Goal: Ask a question

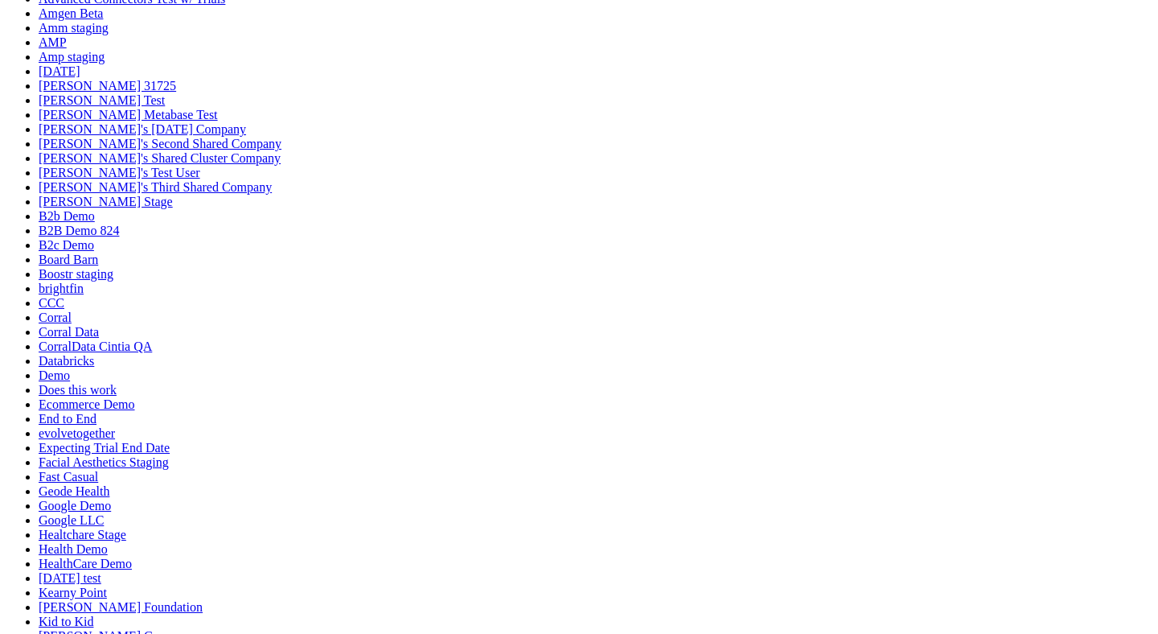
scroll to position [55, 0]
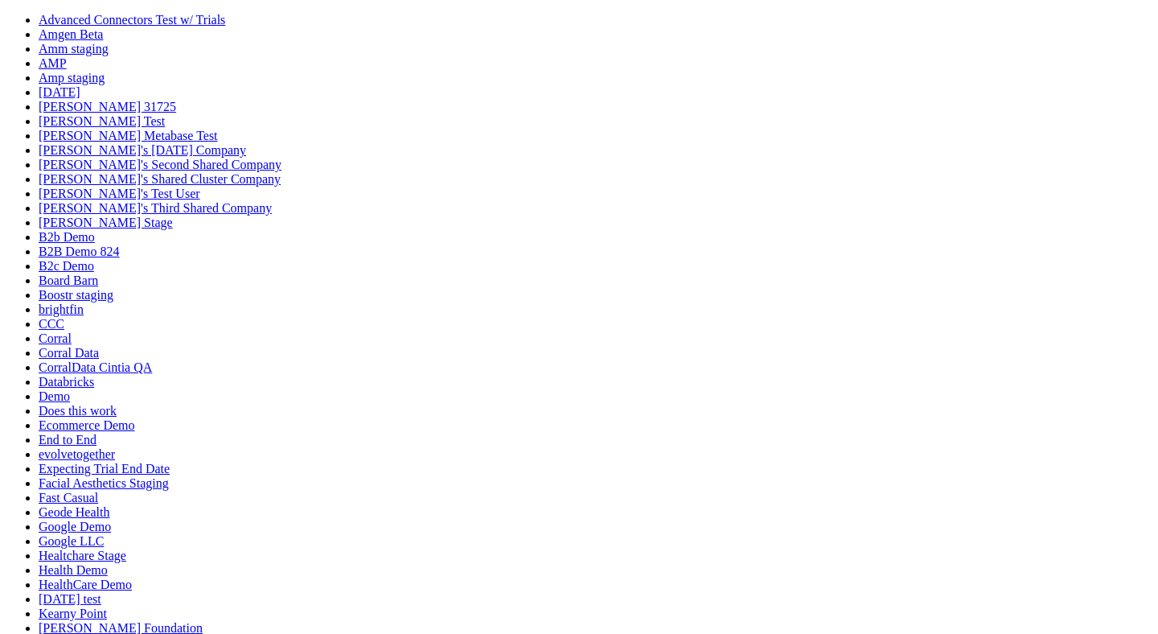
type textarea "build me stuff"
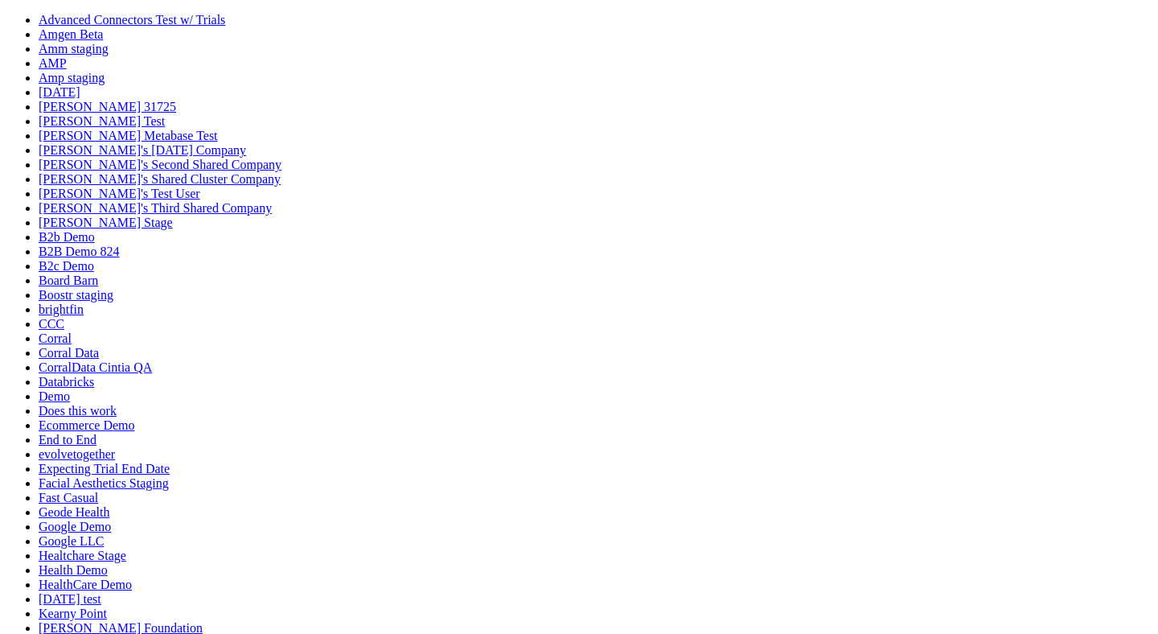
scroll to position [87, 0]
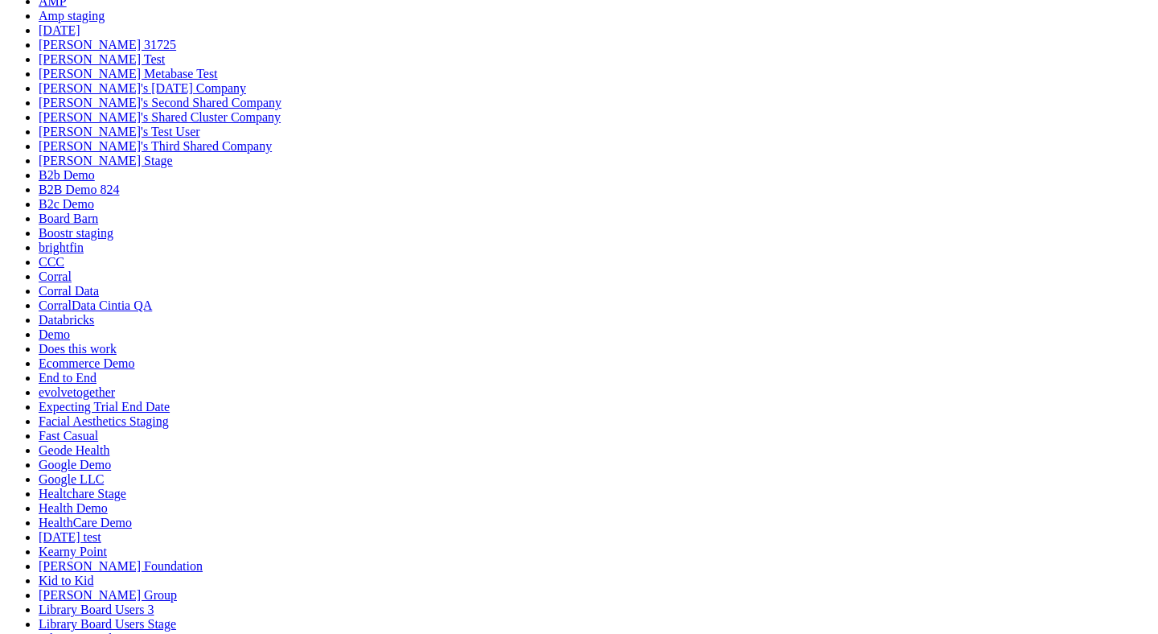
scroll to position [1004, 0]
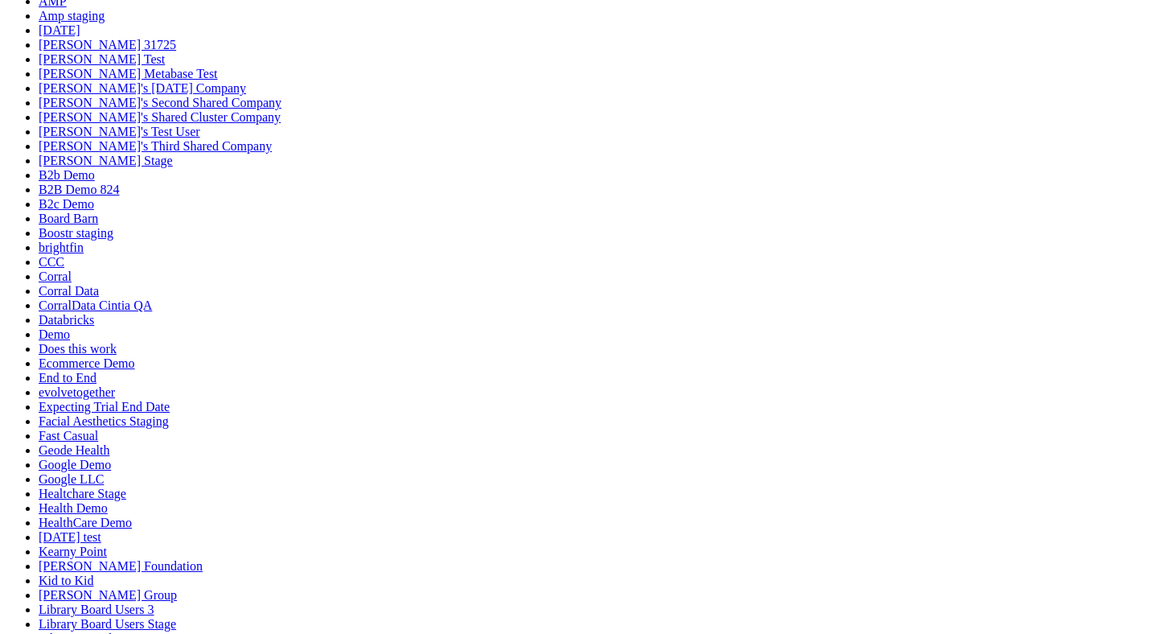
scroll to position [67, 0]
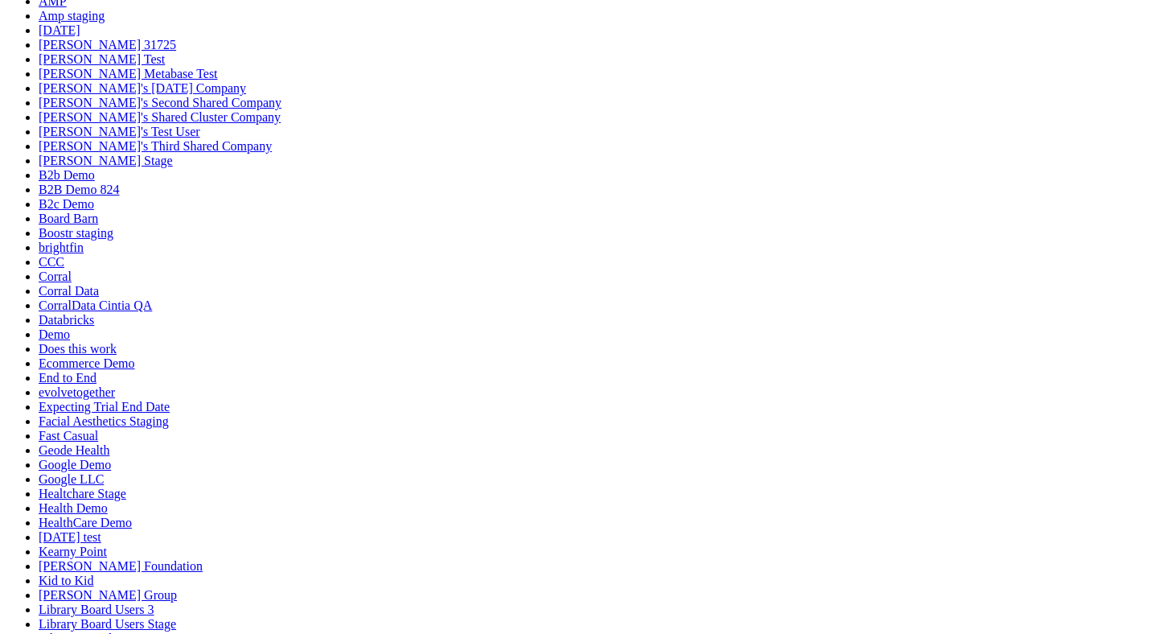
scroll to position [327, 0]
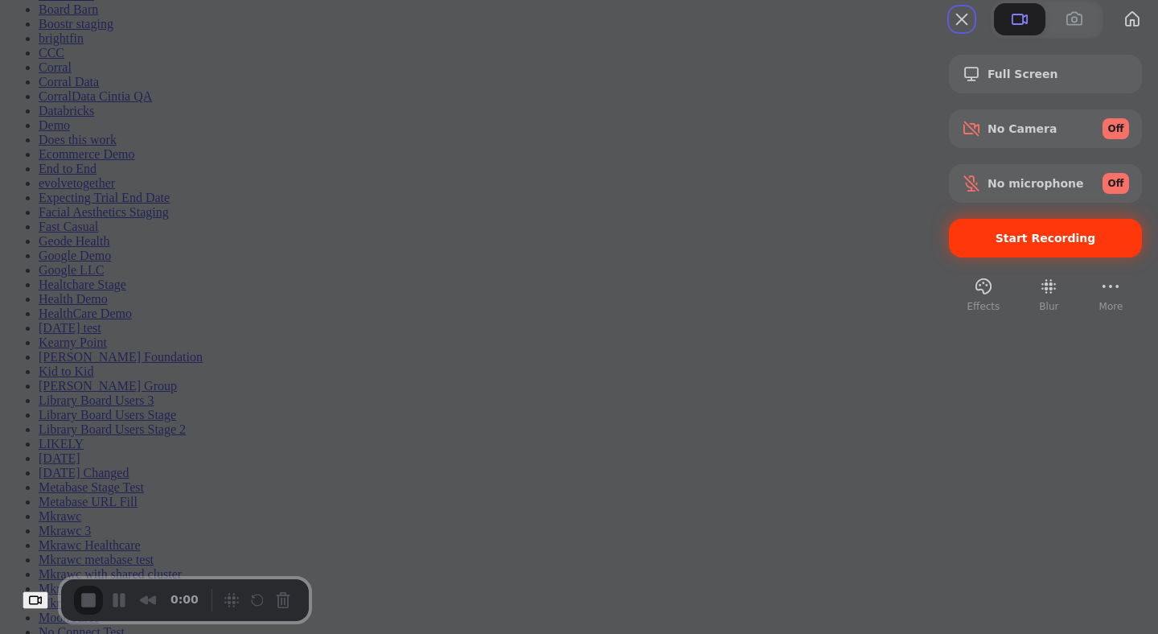
click at [996, 244] on span "Start Recording" at bounding box center [1046, 238] width 101 height 13
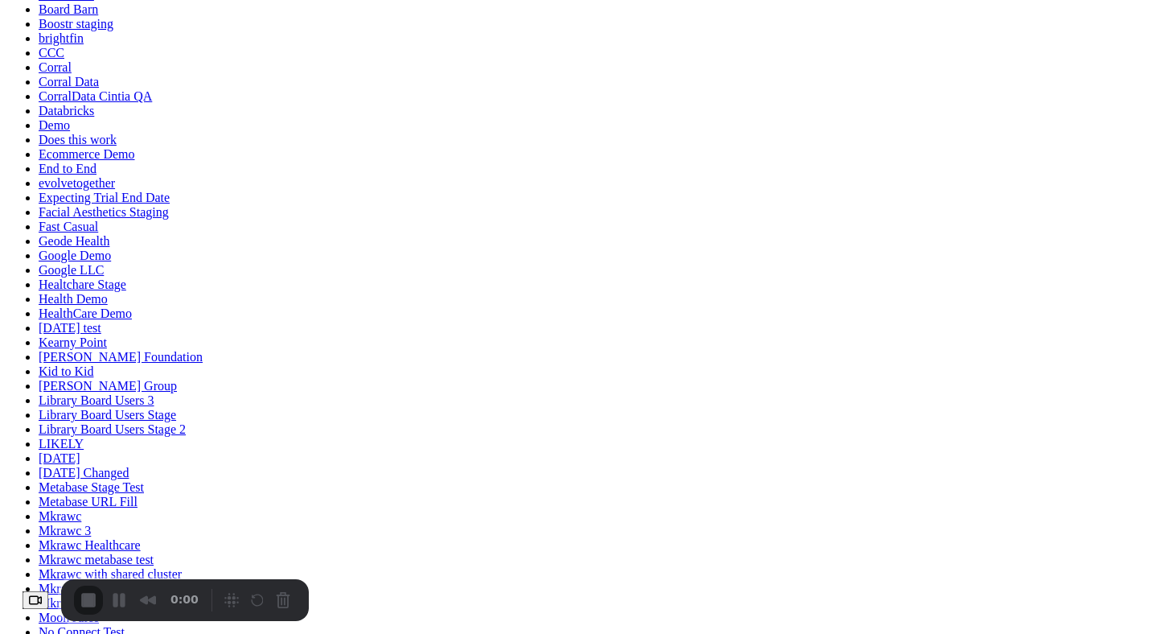
drag, startPoint x: 634, startPoint y: 433, endPoint x: 747, endPoint y: 433, distance: 113.4
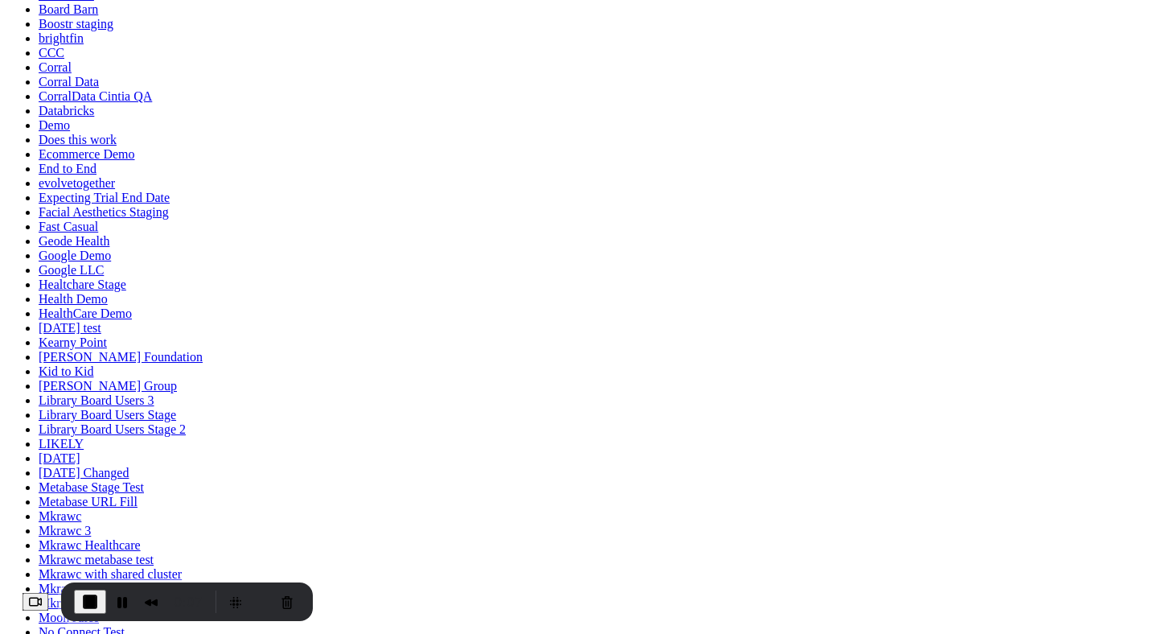
scroll to position [2819, 0]
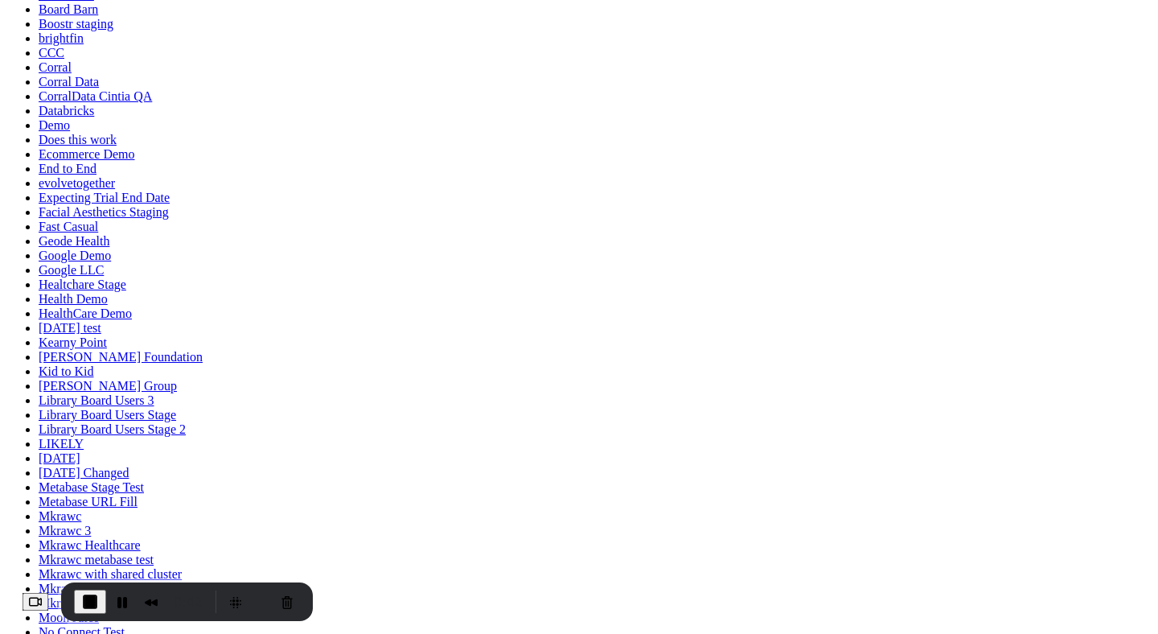
drag, startPoint x: 748, startPoint y: 364, endPoint x: 636, endPoint y: 327, distance: 117.7
drag, startPoint x: 635, startPoint y: 330, endPoint x: 728, endPoint y: 328, distance: 92.5
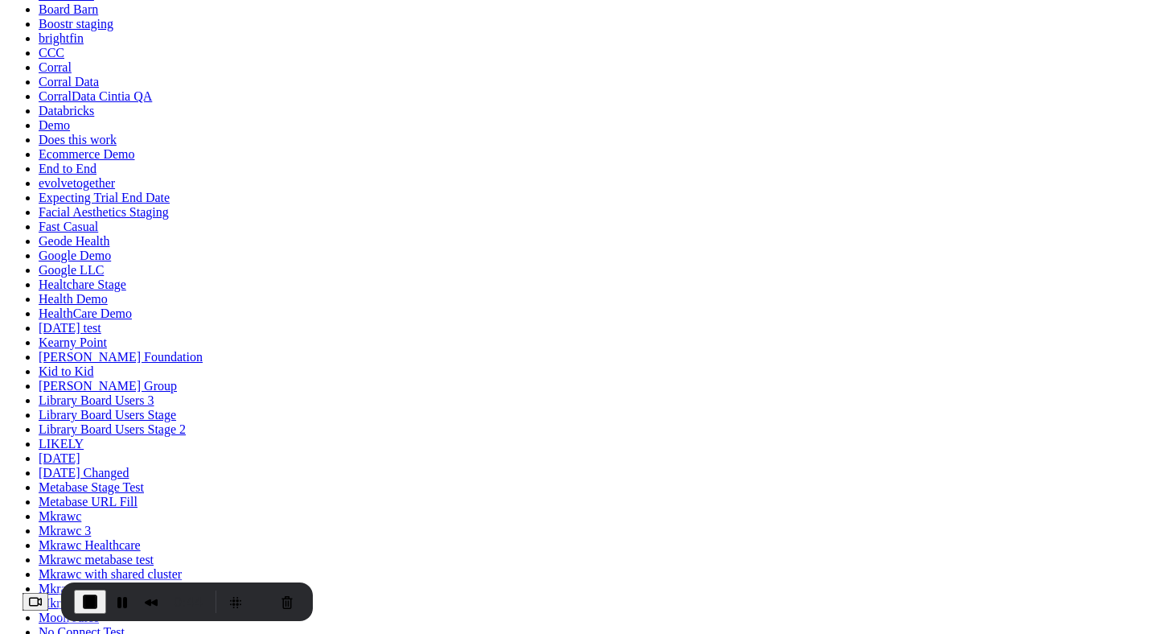
scroll to position [51, 0]
click at [100, 603] on span "End Recording" at bounding box center [89, 601] width 19 height 19
